Goal: Task Accomplishment & Management: Use online tool/utility

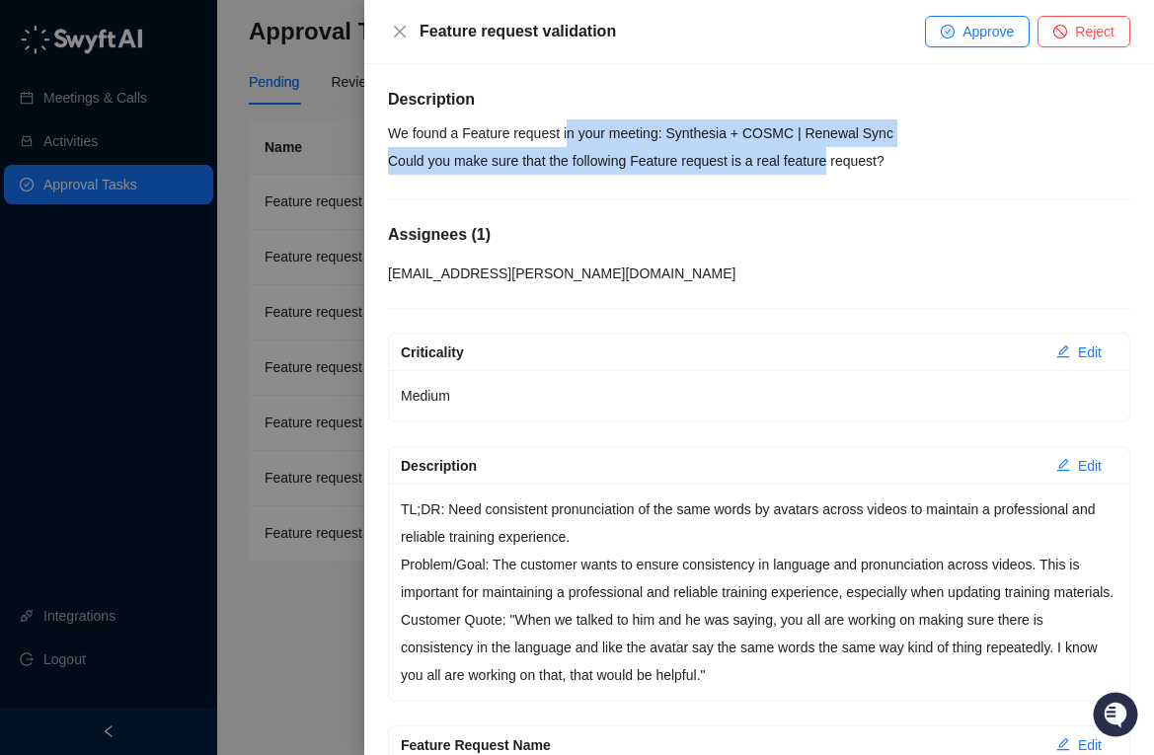
drag, startPoint x: 575, startPoint y: 126, endPoint x: 840, endPoint y: 166, distance: 268.5
click at [840, 166] on p "We found a Feature request in your meeting: Synthesia + COSMC | Renewal Sync Co…" at bounding box center [759, 146] width 743 height 55
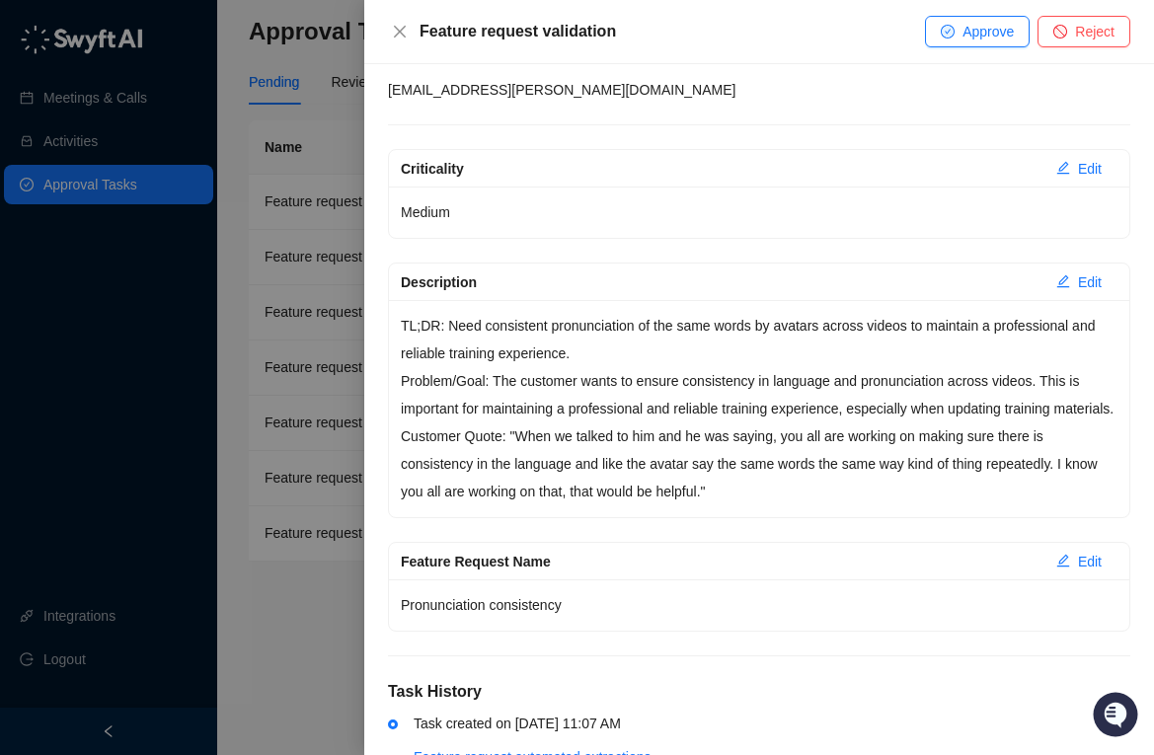
scroll to position [275, 0]
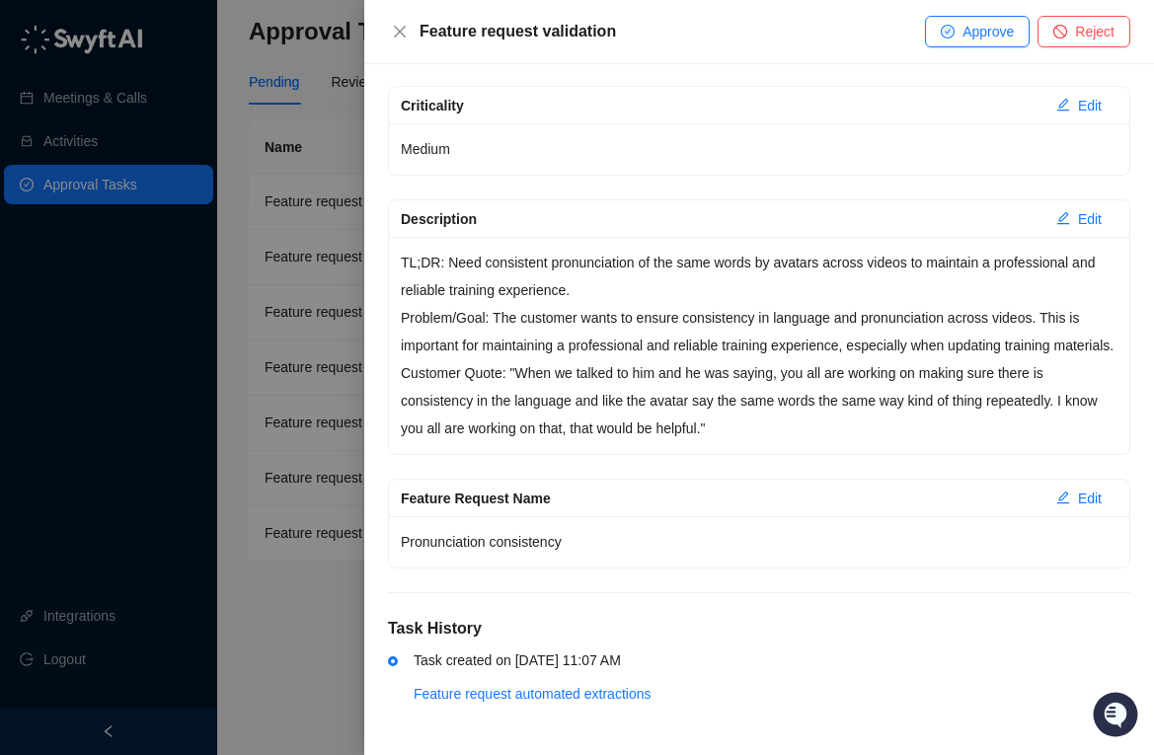
click at [740, 380] on p "Customer Quote: "When we talked to him and he was saying, you all are working o…" at bounding box center [759, 400] width 717 height 83
click at [820, 253] on p "TL;DR: Need consistent pronunciation of the same words by avatars across videos…" at bounding box center [759, 276] width 717 height 55
drag, startPoint x: 727, startPoint y: 234, endPoint x: 767, endPoint y: 240, distance: 40.9
click at [767, 249] on p "TL;DR: Need consistent pronunciation of the same words by avatars across videos…" at bounding box center [759, 276] width 717 height 55
click at [761, 249] on p "TL;DR: Need consistent pronunciation of the same words by avatars across videos…" at bounding box center [759, 276] width 717 height 55
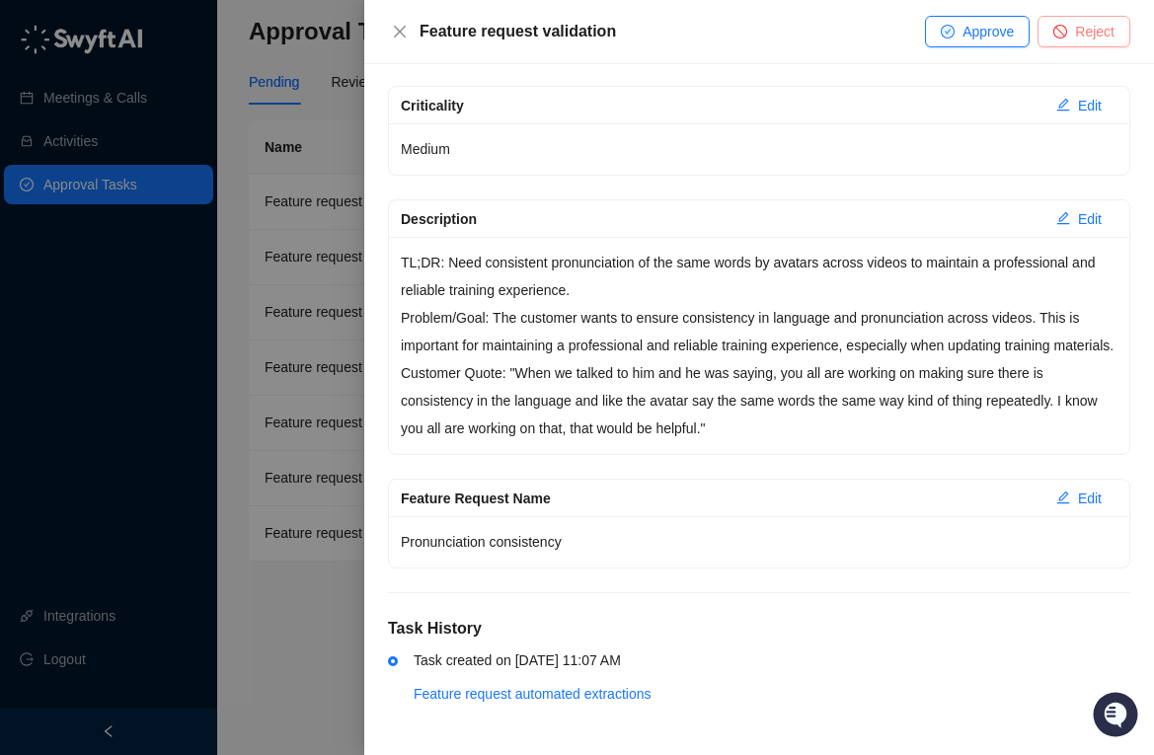
click at [1084, 28] on span "Reject" at bounding box center [1094, 32] width 39 height 22
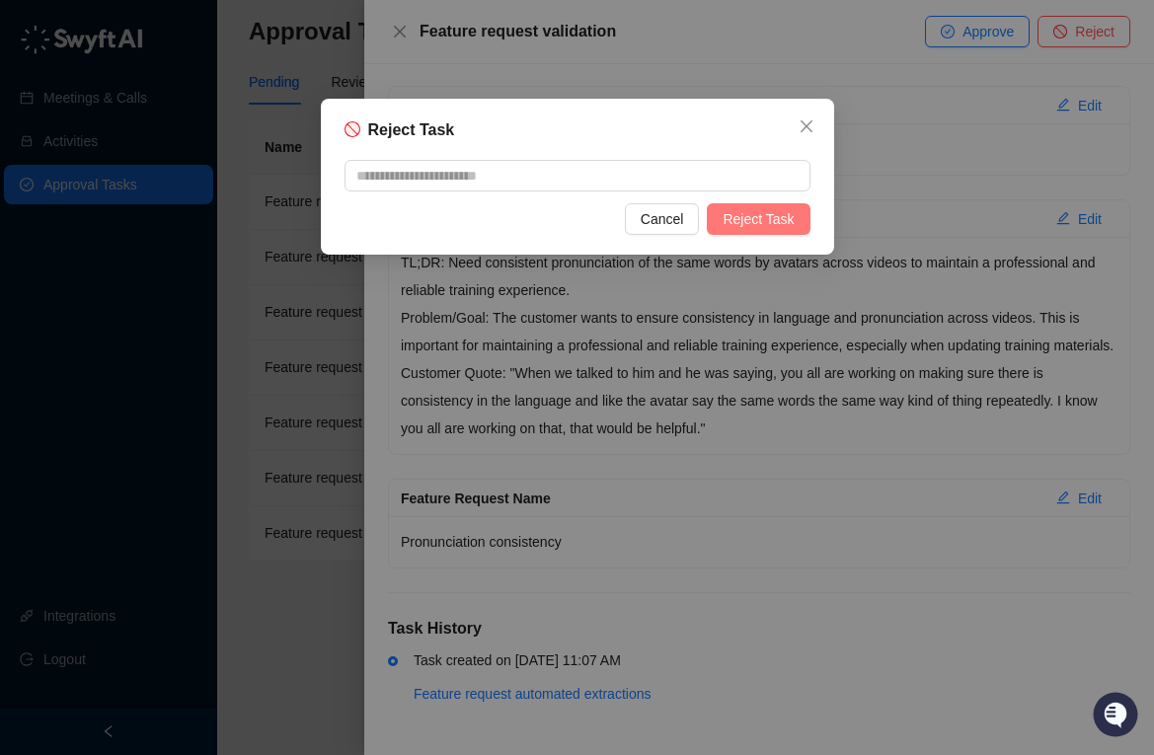
click at [759, 210] on span "Reject Task" at bounding box center [758, 219] width 71 height 22
